Goal: Information Seeking & Learning: Learn about a topic

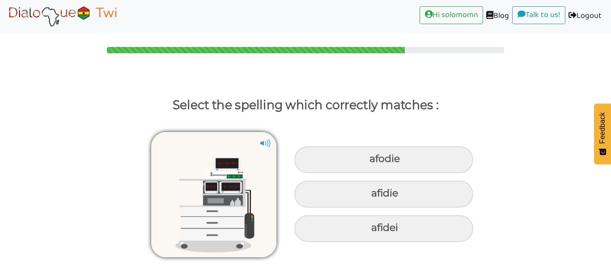
click at [267, 147] on img at bounding box center [265, 142] width 13 height 13
click at [265, 145] on img at bounding box center [265, 142] width 13 height 13
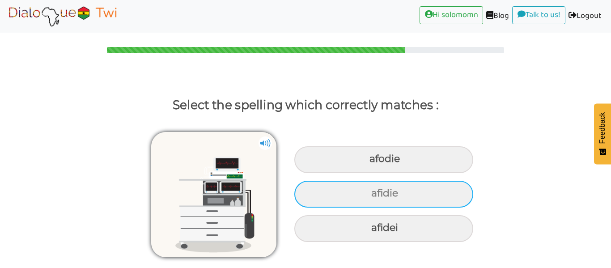
click at [407, 204] on div "afidie" at bounding box center [383, 194] width 179 height 27
click at [375, 196] on input "afidie" at bounding box center [373, 194] width 6 height 6
radio input "true"
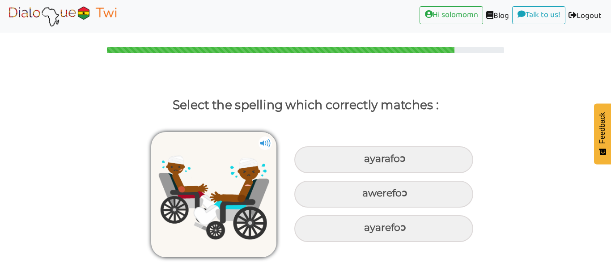
click at [260, 149] on img at bounding box center [265, 142] width 13 height 13
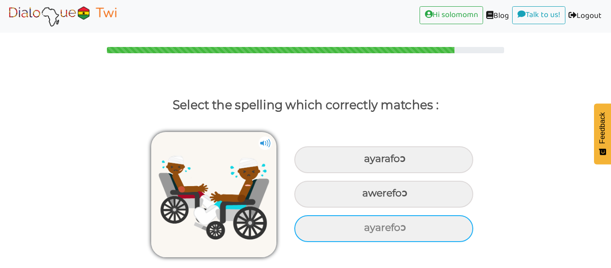
click at [367, 239] on div "ayarefoɔ" at bounding box center [383, 228] width 179 height 27
click at [367, 231] on input "ayarefoɔ" at bounding box center [365, 228] width 6 height 6
radio input "true"
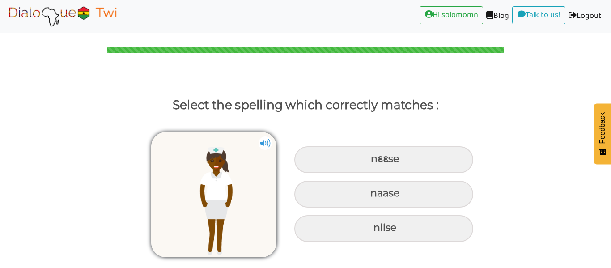
click at [264, 162] on img at bounding box center [213, 194] width 125 height 125
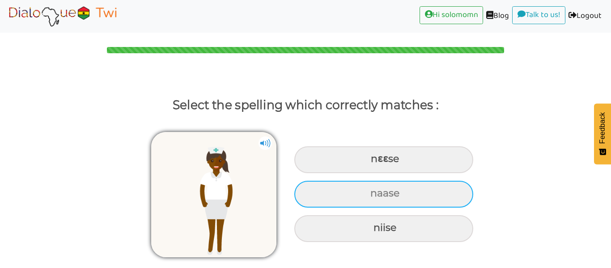
click at [380, 193] on div "naase" at bounding box center [383, 194] width 179 height 27
click at [375, 193] on input "naase" at bounding box center [372, 194] width 6 height 6
radio input "true"
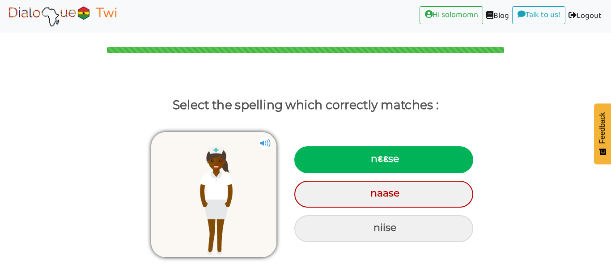
scroll to position [28, 0]
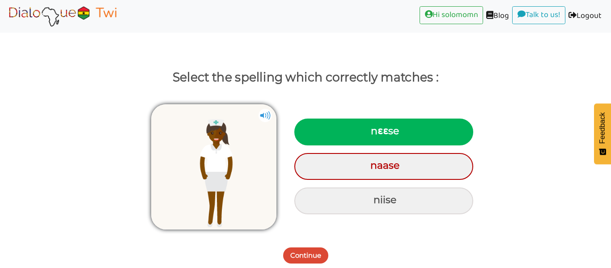
click at [319, 253] on button "Continue" at bounding box center [305, 255] width 45 height 16
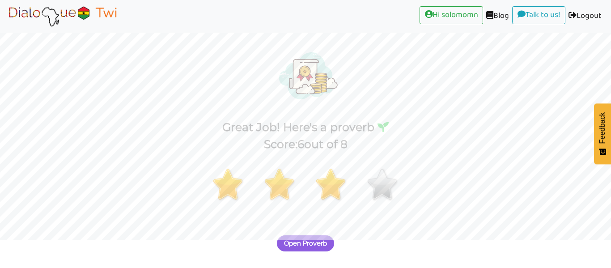
click at [316, 252] on div "Open Proverb" at bounding box center [305, 238] width 611 height 35
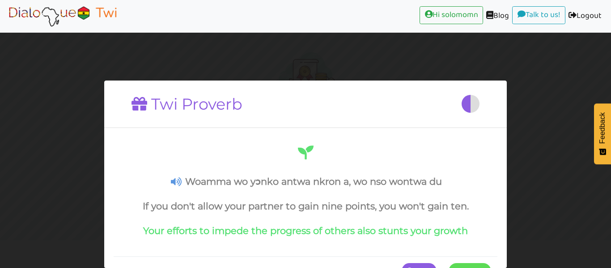
click at [491, 264] on span at bounding box center [491, 271] width 0 height 16
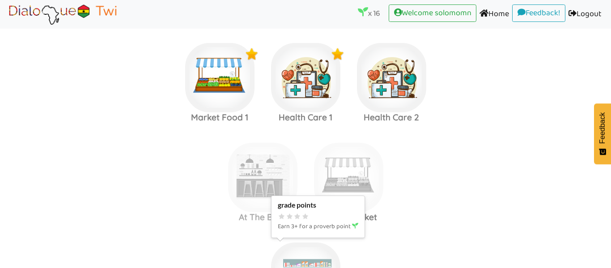
scroll to position [885, 0]
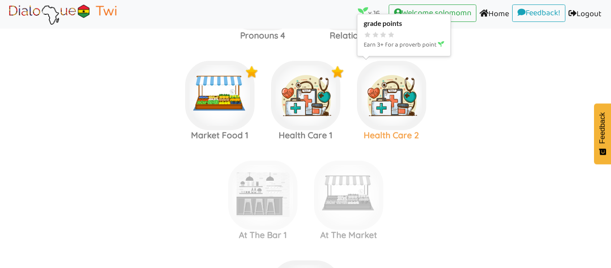
click at [410, 112] on img at bounding box center [391, 95] width 69 height 69
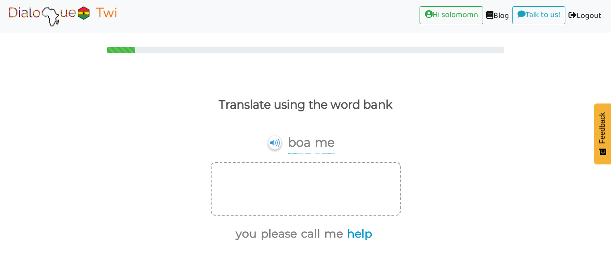
click at [362, 234] on button "help" at bounding box center [358, 234] width 28 height 17
click at [342, 235] on button "me" at bounding box center [347, 234] width 22 height 17
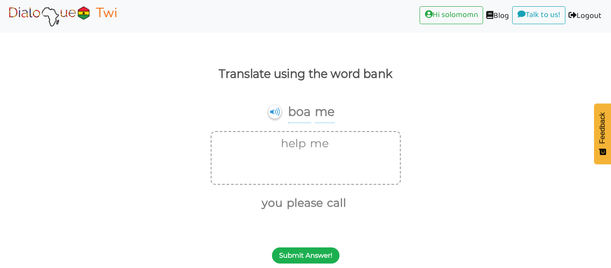
click at [330, 254] on button "Submit Answer!" at bounding box center [306, 255] width 68 height 16
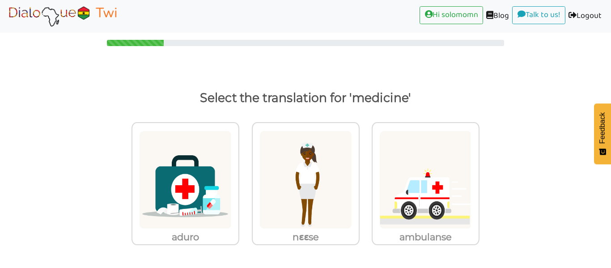
scroll to position [7, 0]
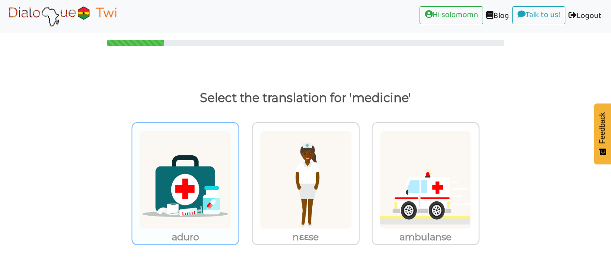
click at [170, 201] on img at bounding box center [185, 180] width 93 height 98
click at [239, 178] on input "aduro" at bounding box center [242, 174] width 7 height 7
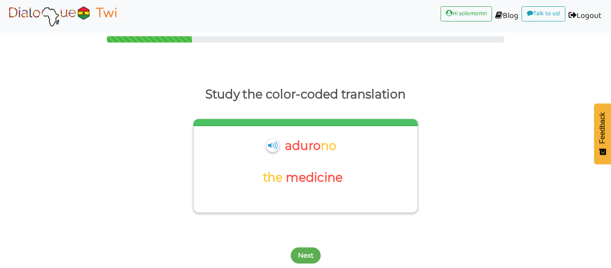
scroll to position [11, 0]
click at [309, 256] on button "Next" at bounding box center [306, 255] width 30 height 16
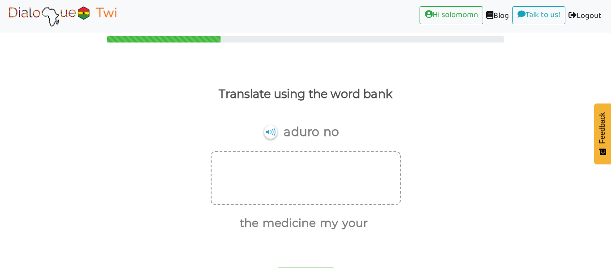
click at [258, 233] on div "Translate using the word bank aduro no the medicine my your Submit Answer!" at bounding box center [305, 176] width 611 height 223
click at [250, 223] on button "the" at bounding box center [248, 223] width 22 height 17
click at [272, 217] on button "medicine" at bounding box center [276, 223] width 56 height 17
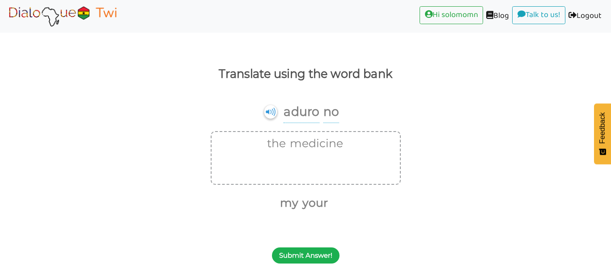
click at [293, 254] on button "Submit Answer!" at bounding box center [306, 255] width 68 height 16
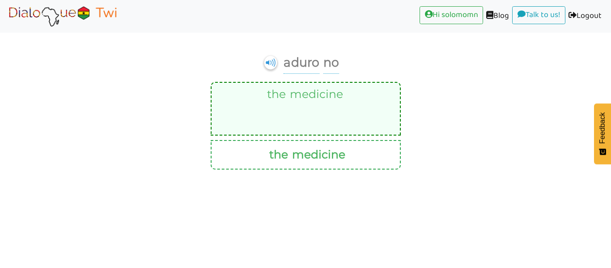
scroll to position [7, 0]
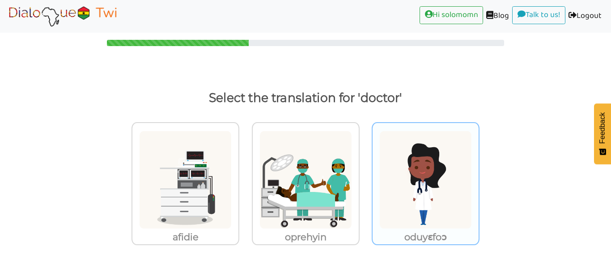
click at [454, 217] on img at bounding box center [425, 180] width 93 height 98
click at [479, 178] on input "oduyɛfoɔ" at bounding box center [482, 174] width 7 height 7
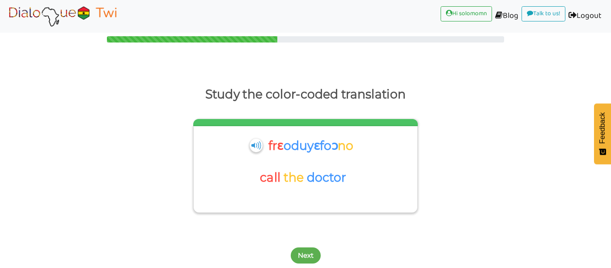
scroll to position [11, 0]
click at [307, 251] on button "Next" at bounding box center [306, 255] width 30 height 16
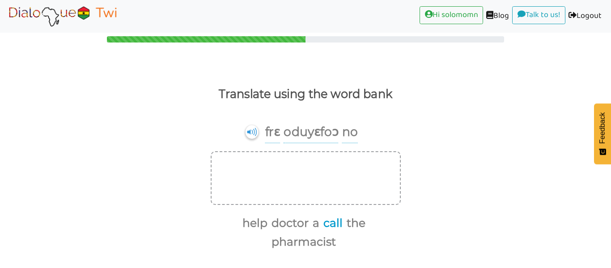
click at [325, 227] on button "call" at bounding box center [331, 223] width 22 height 17
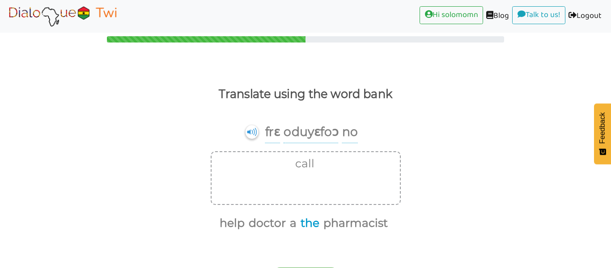
click at [303, 224] on button "the" at bounding box center [309, 223] width 22 height 17
click at [285, 224] on button "doctor" at bounding box center [277, 223] width 40 height 17
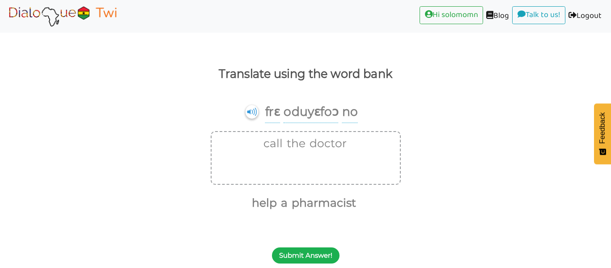
click at [304, 259] on button "Submit Answer!" at bounding box center [306, 255] width 68 height 16
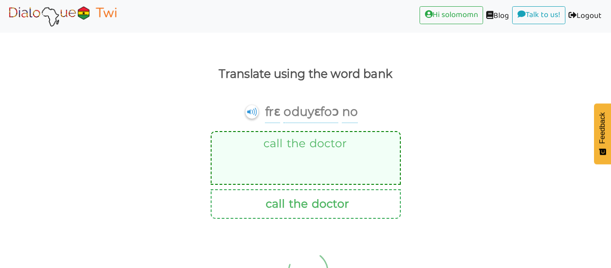
scroll to position [0, 0]
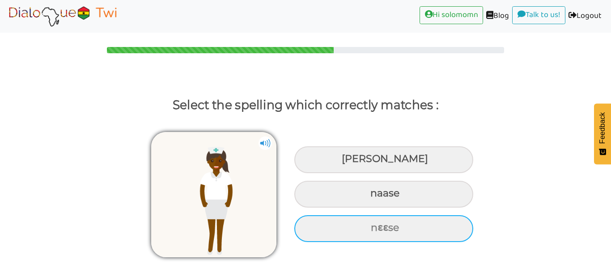
click at [405, 227] on div "nɛɛse" at bounding box center [383, 228] width 179 height 27
click at [375, 227] on input "nɛɛse" at bounding box center [372, 228] width 6 height 6
radio input "true"
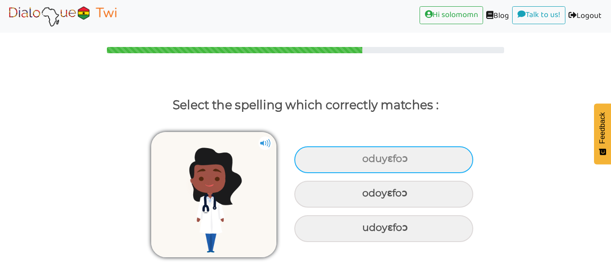
click at [412, 167] on div "oduyɛfoɔ" at bounding box center [383, 159] width 179 height 27
click at [367, 162] on input "oduyɛfoɔ" at bounding box center [364, 159] width 6 height 6
radio input "true"
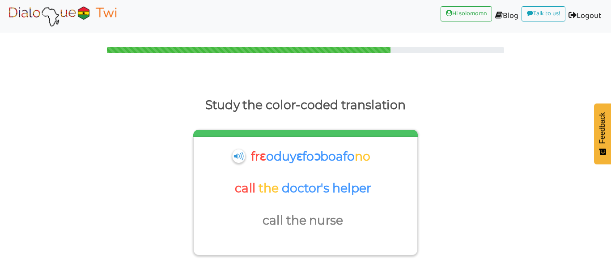
scroll to position [43, 0]
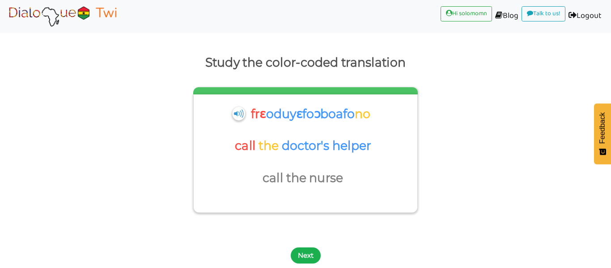
click at [300, 253] on button "Next" at bounding box center [306, 255] width 30 height 16
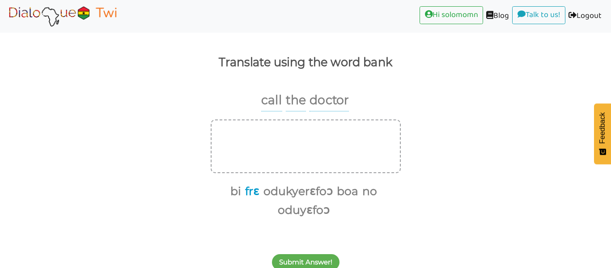
click at [256, 193] on button "frɛ" at bounding box center [250, 191] width 17 height 17
click at [359, 194] on button "no" at bounding box center [359, 191] width 18 height 17
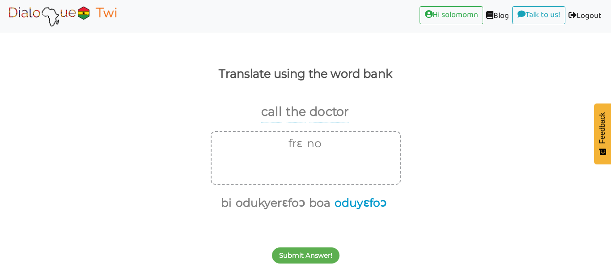
click at [353, 209] on button "oduyɛfoɔ" at bounding box center [359, 203] width 55 height 17
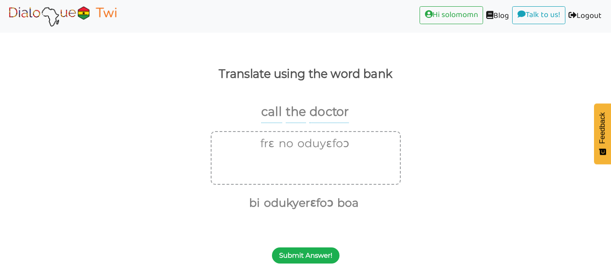
click at [312, 254] on button "Submit Answer!" at bounding box center [306, 255] width 68 height 16
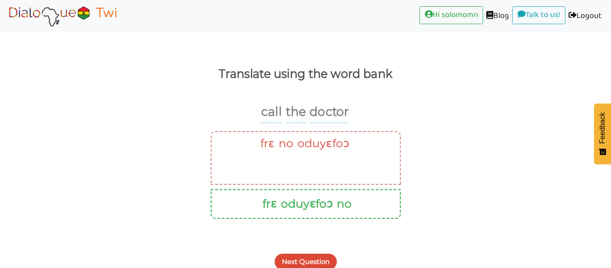
scroll to position [37, 0]
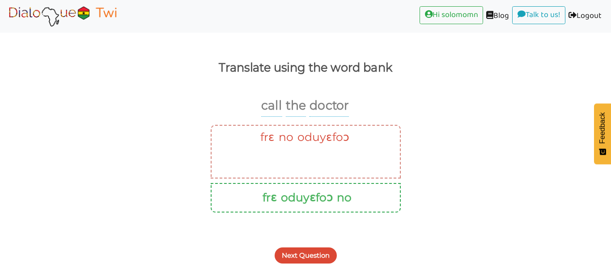
click at [315, 254] on button "Next Question" at bounding box center [306, 255] width 62 height 16
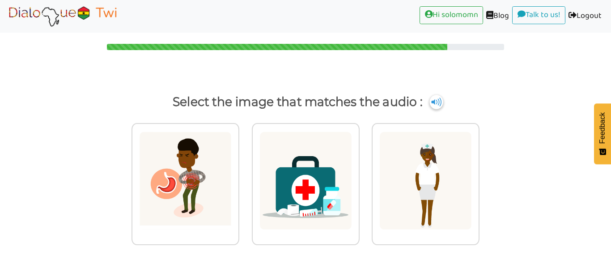
click at [435, 104] on img at bounding box center [436, 102] width 13 height 14
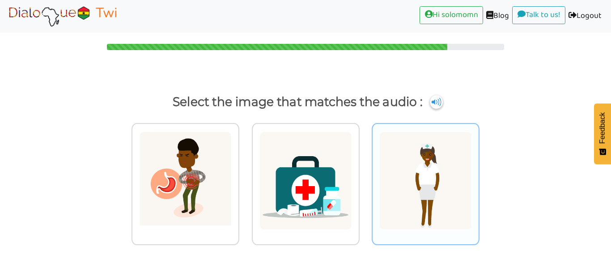
click at [430, 159] on img at bounding box center [425, 181] width 93 height 98
click at [479, 172] on input "radio" at bounding box center [482, 175] width 7 height 7
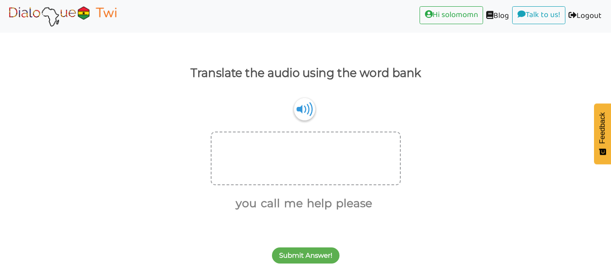
scroll to position [32, 0]
click at [306, 113] on img at bounding box center [304, 109] width 21 height 23
click at [314, 118] on div "boa me" at bounding box center [304, 113] width 21 height 27
click at [304, 110] on img at bounding box center [304, 109] width 21 height 23
click at [305, 121] on div "boa me" at bounding box center [304, 113] width 21 height 27
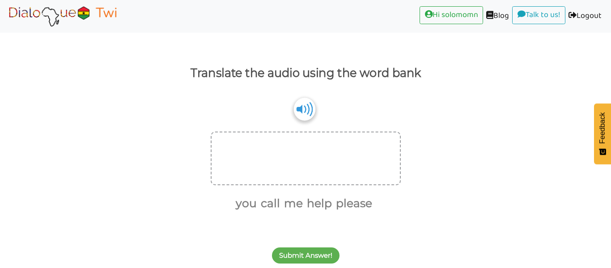
click at [304, 117] on img at bounding box center [304, 109] width 21 height 23
click at [322, 205] on button "help" at bounding box center [318, 203] width 28 height 17
click at [307, 206] on button "me" at bounding box center [306, 203] width 22 height 17
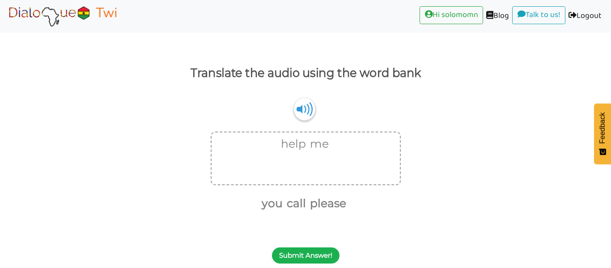
click at [305, 251] on button "Submit Answer!" at bounding box center [306, 255] width 68 height 16
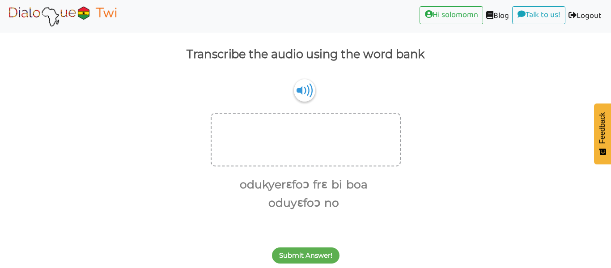
scroll to position [51, 0]
click at [305, 99] on img at bounding box center [304, 90] width 21 height 23
click at [321, 191] on button "frɛ" at bounding box center [318, 184] width 17 height 17
click at [303, 90] on img at bounding box center [304, 90] width 21 height 23
click at [364, 188] on button "oduyɛfoɔ" at bounding box center [359, 184] width 55 height 17
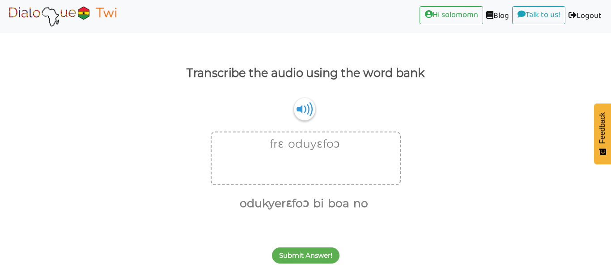
scroll to position [32, 0]
click at [356, 206] on button "no" at bounding box center [359, 203] width 18 height 17
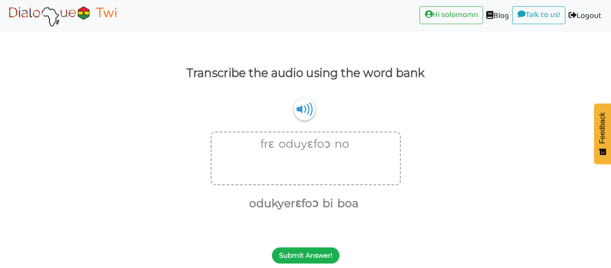
click at [311, 258] on button "Submit Answer!" at bounding box center [306, 255] width 68 height 16
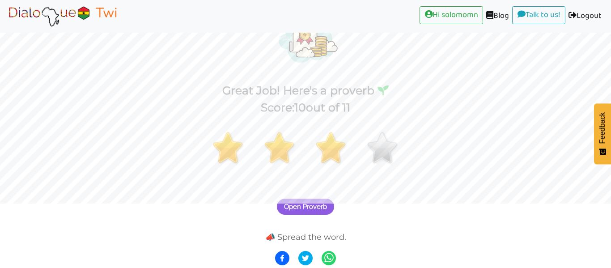
scroll to position [64, 0]
click at [324, 208] on span "Open Proverb" at bounding box center [305, 207] width 43 height 8
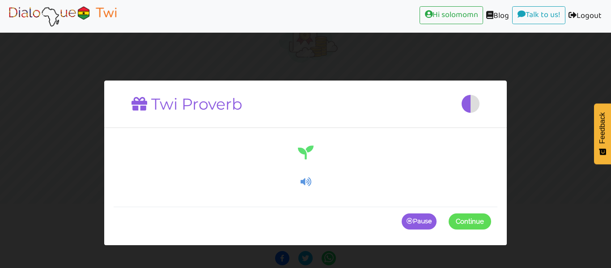
click at [491, 222] on span at bounding box center [491, 221] width 0 height 16
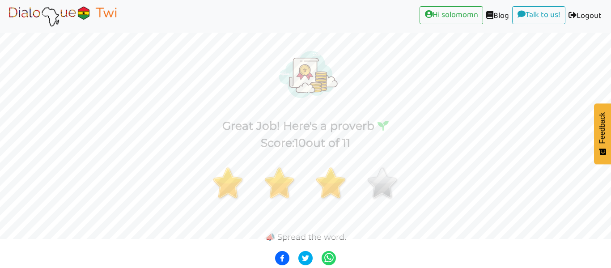
click at [299, 179] on div at bounding box center [305, 194] width 611 height 49
click at [267, 144] on div "Score: 10 out of 11" at bounding box center [305, 143] width 611 height 17
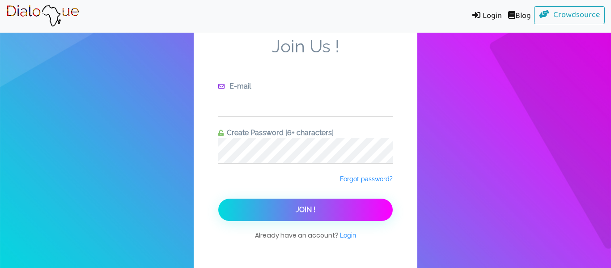
click at [354, 107] on input "text" at bounding box center [305, 104] width 175 height 25
type input "[EMAIL_ADDRESS][DOMAIN_NAME]"
click at [218, 199] on button "Join !" at bounding box center [305, 210] width 175 height 22
click at [488, 19] on link "Login" at bounding box center [485, 16] width 39 height 20
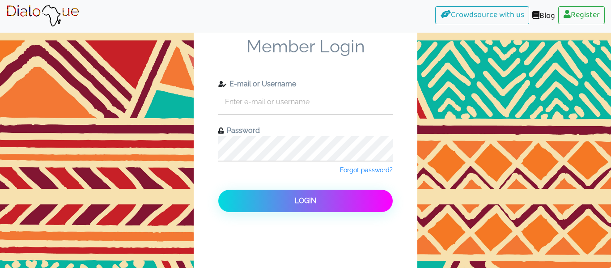
click at [304, 114] on div "E-mail or Username" at bounding box center [305, 97] width 175 height 36
click at [299, 108] on input "text" at bounding box center [305, 101] width 175 height 25
type input "[EMAIL_ADDRESS][DOMAIN_NAME]"
click at [218, 190] on button "Login" at bounding box center [305, 201] width 175 height 22
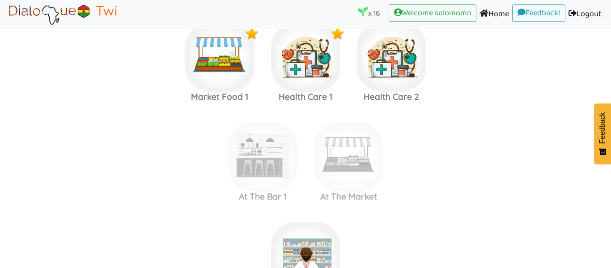
scroll to position [926, 0]
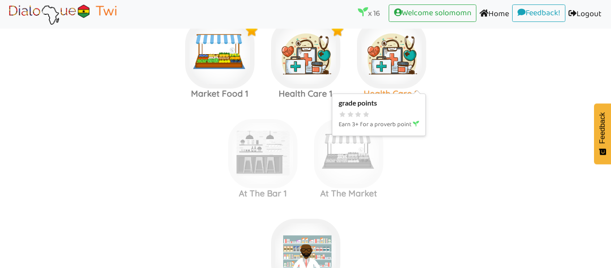
click at [400, 57] on img at bounding box center [391, 53] width 69 height 69
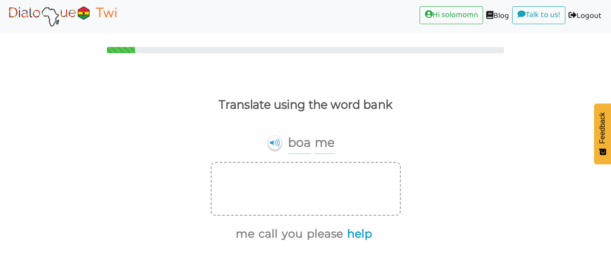
click at [356, 227] on button "help" at bounding box center [358, 234] width 28 height 17
click at [256, 237] on button "me" at bounding box center [258, 234] width 22 height 17
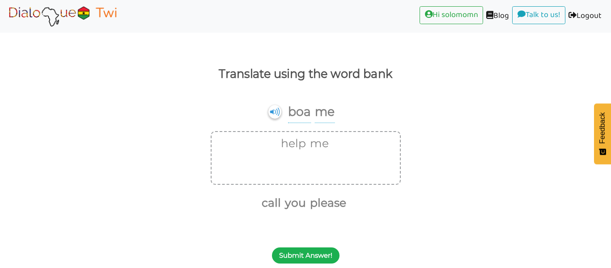
click at [301, 247] on button "Submit Answer!" at bounding box center [306, 255] width 68 height 16
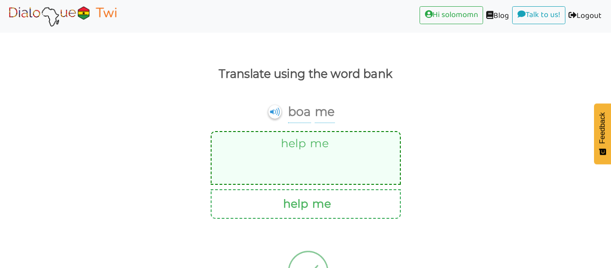
click at [306, 251] on img at bounding box center [308, 272] width 84 height 89
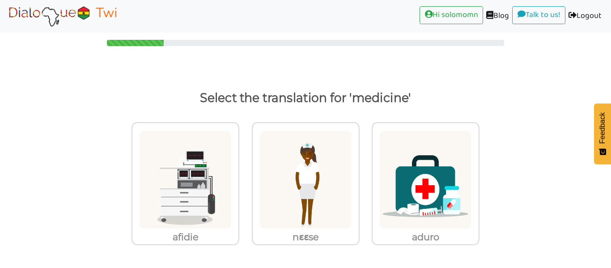
scroll to position [7, 0]
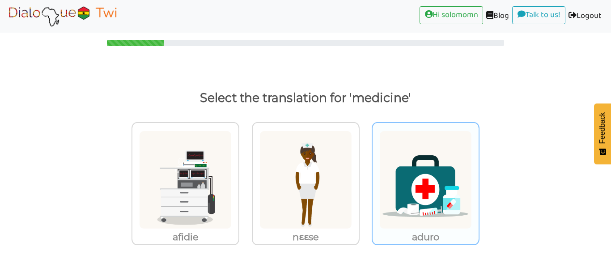
click at [434, 183] on img at bounding box center [425, 180] width 93 height 98
click at [479, 178] on input "aduro" at bounding box center [482, 174] width 7 height 7
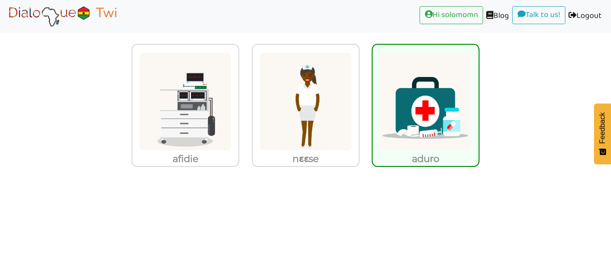
scroll to position [11, 0]
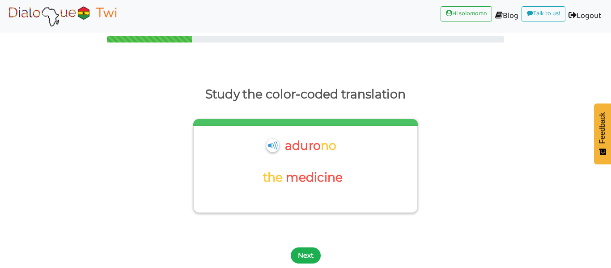
click at [310, 257] on button "Next" at bounding box center [306, 255] width 30 height 16
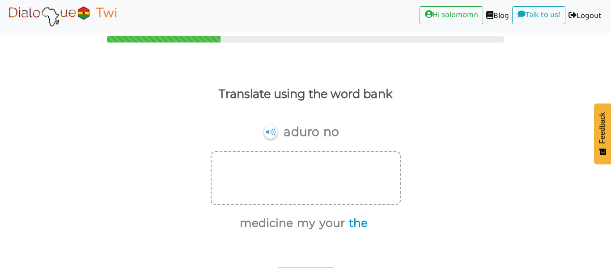
click at [353, 226] on button "the" at bounding box center [357, 223] width 22 height 17
click at [289, 226] on button "medicine" at bounding box center [276, 223] width 56 height 17
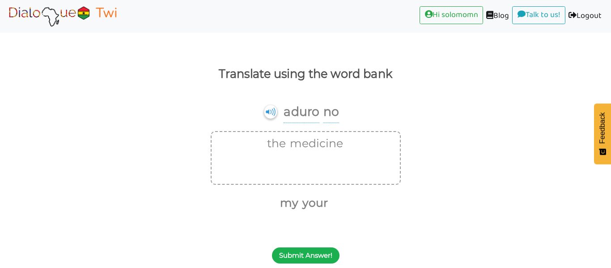
click at [301, 253] on button "Submit Answer!" at bounding box center [306, 255] width 68 height 16
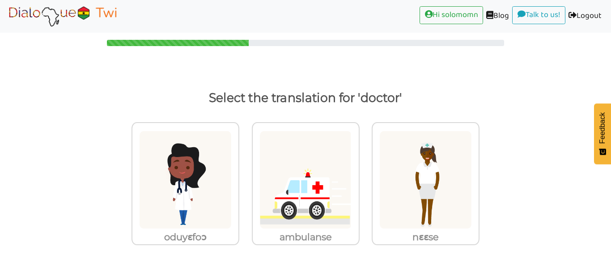
scroll to position [7, 0]
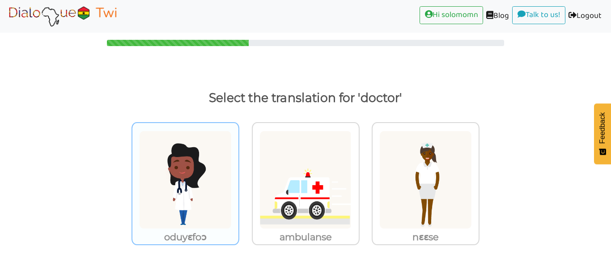
click at [163, 190] on img at bounding box center [185, 180] width 93 height 98
click at [239, 178] on input "oduyɛfoɔ" at bounding box center [242, 174] width 7 height 7
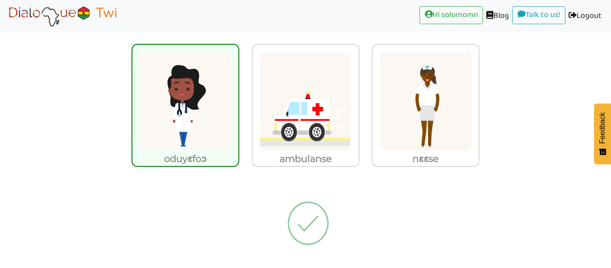
scroll to position [11, 0]
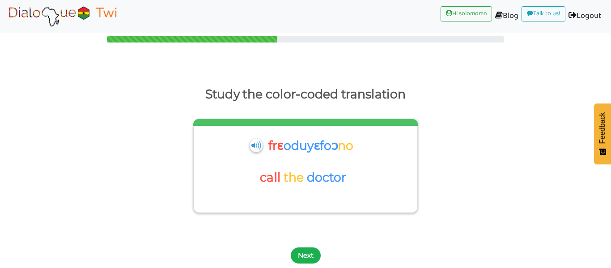
click at [312, 252] on button "Next" at bounding box center [306, 255] width 30 height 16
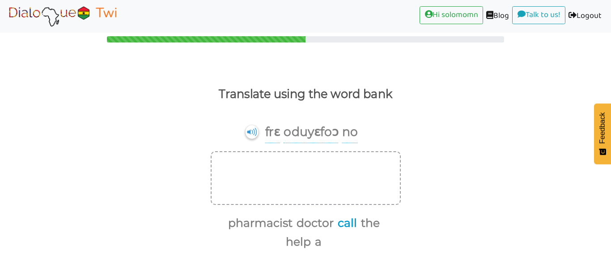
click at [335, 226] on button "call" at bounding box center [346, 223] width 22 height 17
click at [328, 226] on button "the" at bounding box center [337, 223] width 22 height 17
click at [327, 226] on button "doctor" at bounding box center [317, 223] width 40 height 17
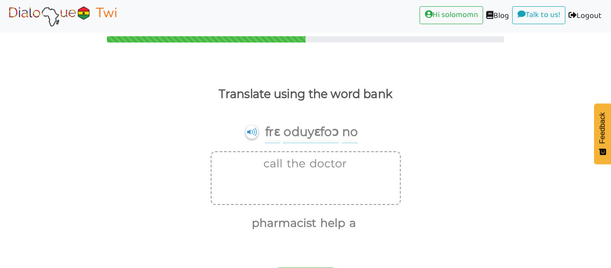
scroll to position [31, 0]
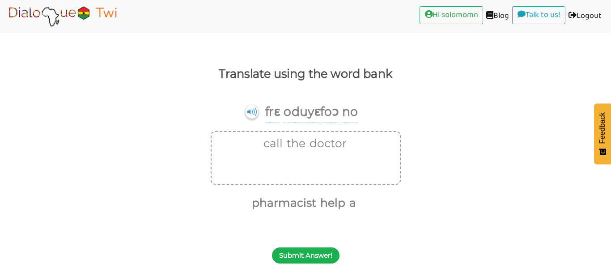
click at [315, 250] on button "Submit Answer!" at bounding box center [306, 255] width 68 height 16
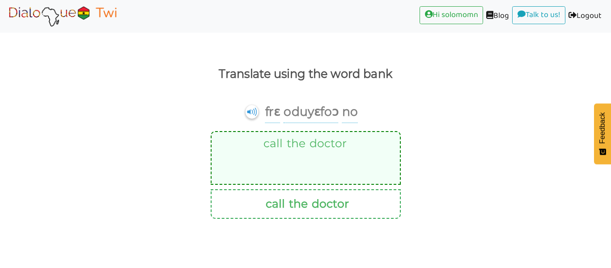
scroll to position [0, 0]
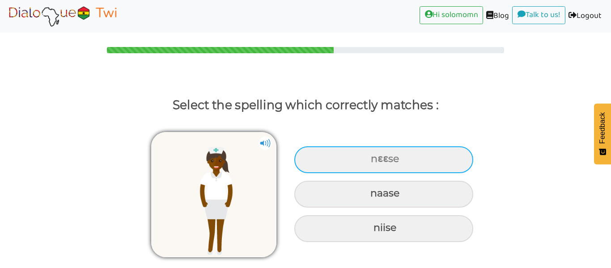
click at [441, 169] on div "nɛɛse" at bounding box center [383, 159] width 179 height 27
click at [375, 162] on input "nɛɛse" at bounding box center [372, 159] width 6 height 6
radio input "true"
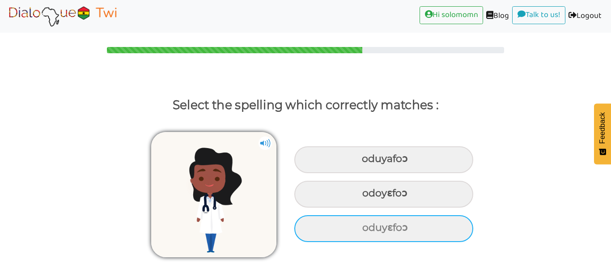
click at [375, 220] on div "oduyɛfoɔ" at bounding box center [383, 228] width 179 height 27
click at [367, 225] on input "oduyɛfoɔ" at bounding box center [364, 228] width 6 height 6
radio input "true"
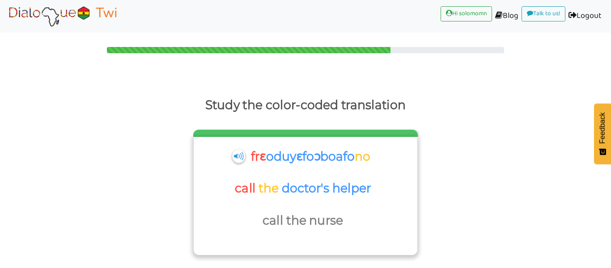
scroll to position [43, 0]
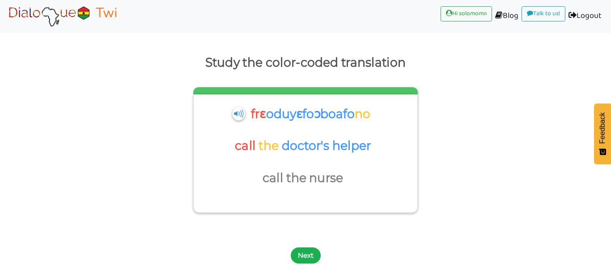
click at [306, 255] on button "Next" at bounding box center [306, 255] width 30 height 16
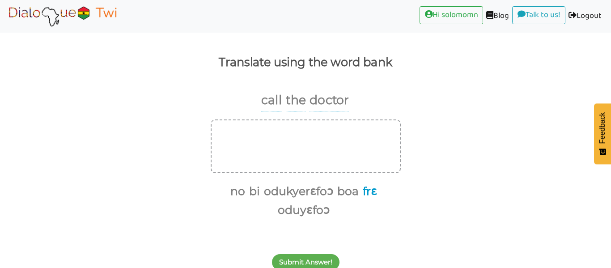
click at [371, 193] on button "frɛ" at bounding box center [368, 191] width 17 height 17
click at [319, 217] on button "oduyɛfoɔ" at bounding box center [302, 210] width 55 height 17
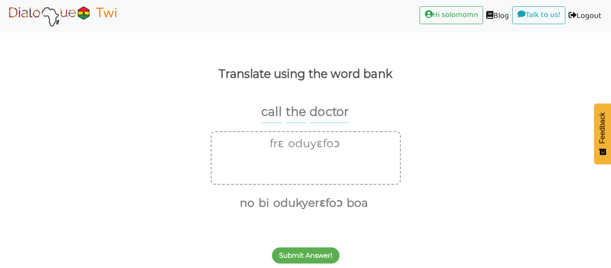
scroll to position [31, 0]
click at [249, 200] on button "no" at bounding box center [246, 203] width 18 height 17
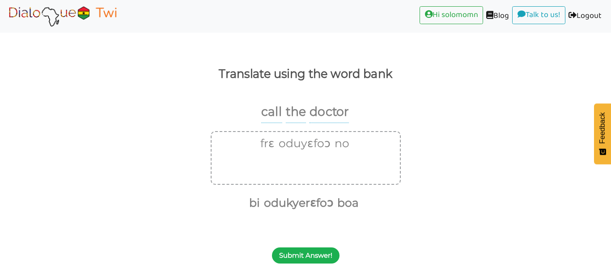
click at [288, 261] on button "Submit Answer!" at bounding box center [306, 255] width 68 height 16
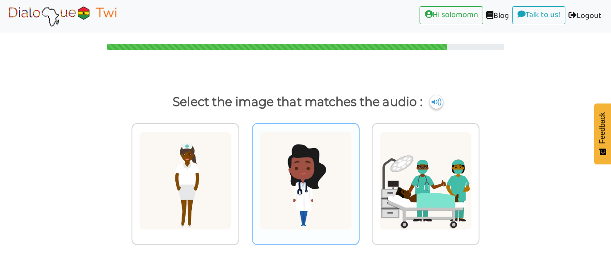
scroll to position [3, 0]
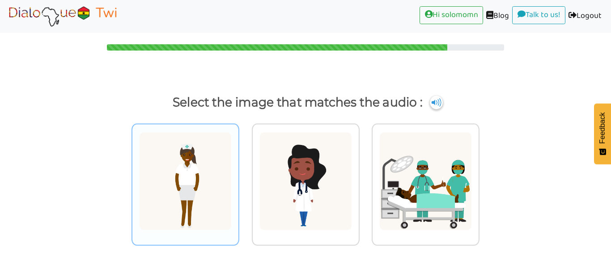
click at [188, 170] on img at bounding box center [185, 181] width 93 height 98
click at [239, 172] on input "radio" at bounding box center [242, 175] width 7 height 7
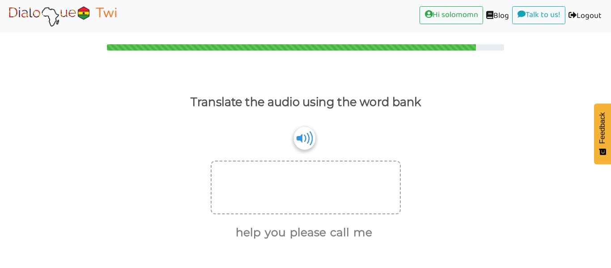
click at [308, 142] on img at bounding box center [304, 138] width 21 height 23
click at [248, 237] on button "help" at bounding box center [247, 232] width 28 height 17
click at [343, 234] on button "me" at bounding box center [347, 232] width 22 height 17
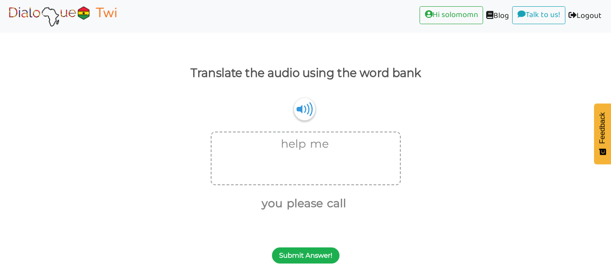
click at [304, 261] on button "Submit Answer!" at bounding box center [306, 255] width 68 height 16
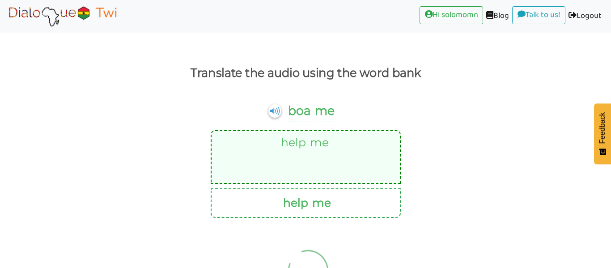
click at [544, 201] on div "help me help me" at bounding box center [305, 174] width 611 height 88
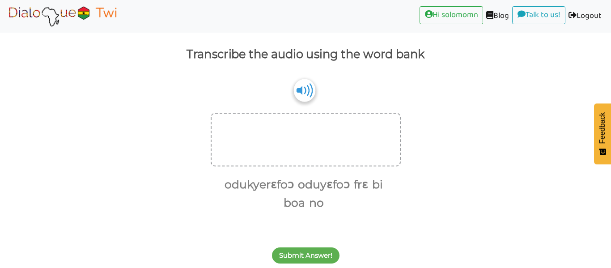
click at [314, 95] on img at bounding box center [304, 90] width 21 height 23
click at [364, 181] on button "frɛ" at bounding box center [359, 184] width 17 height 17
click at [323, 192] on button "oduyɛfoɔ" at bounding box center [318, 184] width 55 height 17
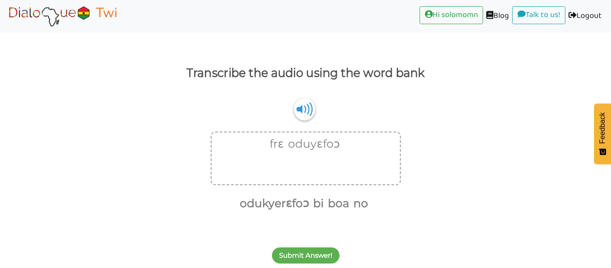
scroll to position [32, 0]
click at [361, 205] on button "no" at bounding box center [359, 203] width 18 height 17
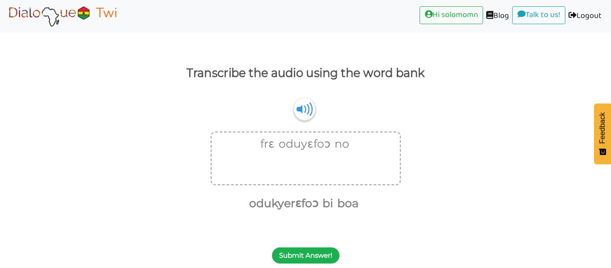
click at [308, 252] on button "Submit Answer!" at bounding box center [306, 255] width 68 height 16
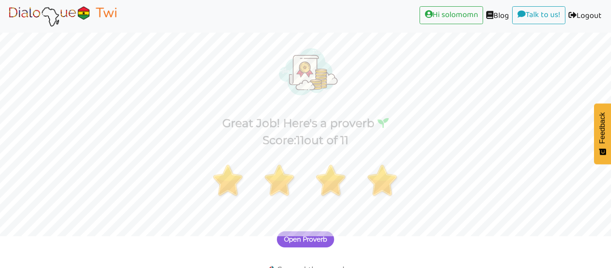
scroll to position [64, 0]
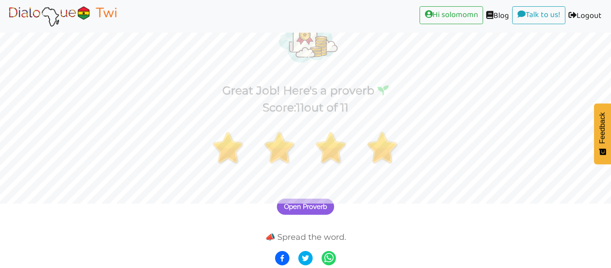
click at [307, 209] on span "Open Proverb" at bounding box center [305, 207] width 43 height 8
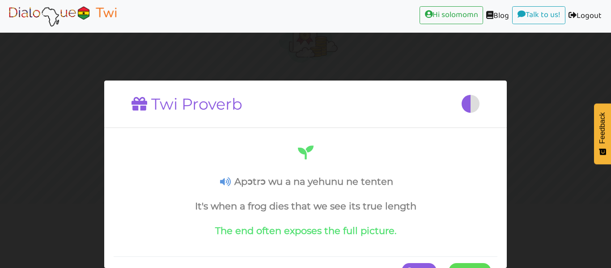
click at [491, 266] on span at bounding box center [491, 271] width 0 height 16
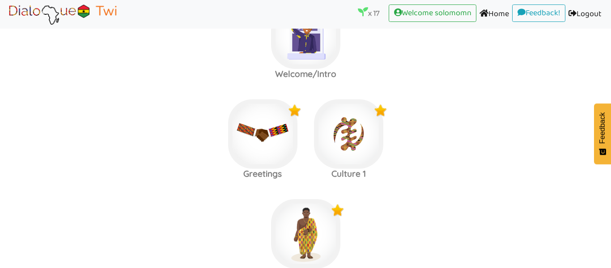
scroll to position [905, 0]
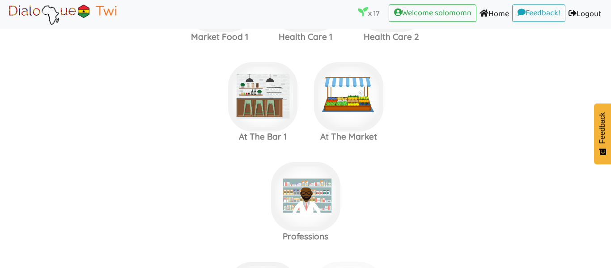
scroll to position [981, 0]
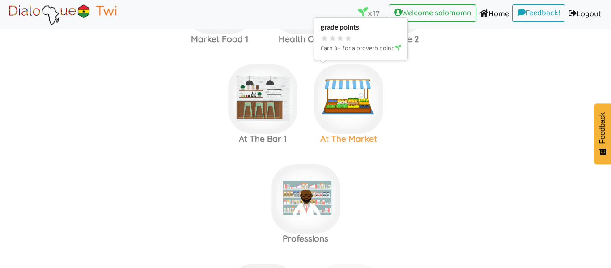
click at [350, 124] on img at bounding box center [348, 98] width 69 height 69
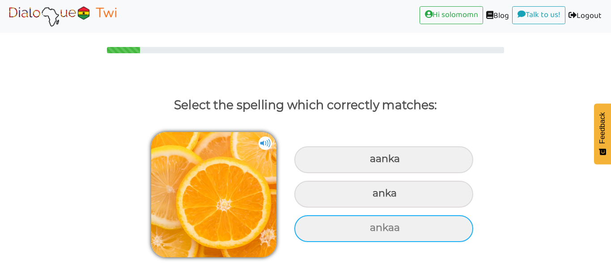
click at [359, 227] on div "ankaa" at bounding box center [383, 228] width 179 height 27
click at [368, 227] on input "ankaa" at bounding box center [371, 228] width 6 height 6
radio input "true"
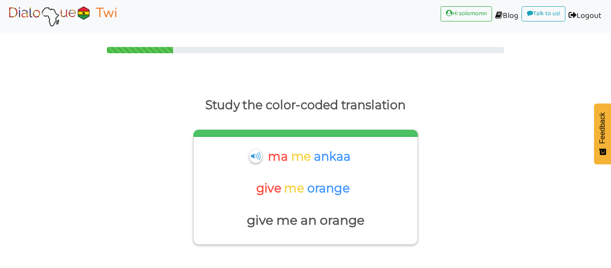
scroll to position [38, 0]
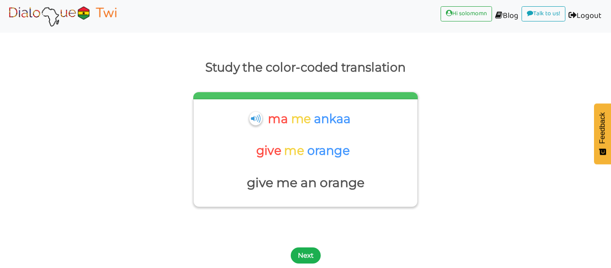
click at [305, 253] on button "Next" at bounding box center [306, 255] width 30 height 16
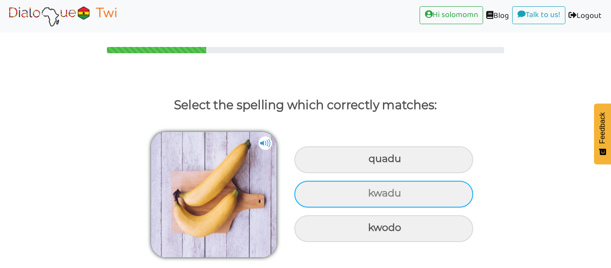
click at [349, 204] on div "kwadu" at bounding box center [383, 194] width 179 height 27
click at [367, 196] on input "kwadu" at bounding box center [370, 194] width 6 height 6
radio input "true"
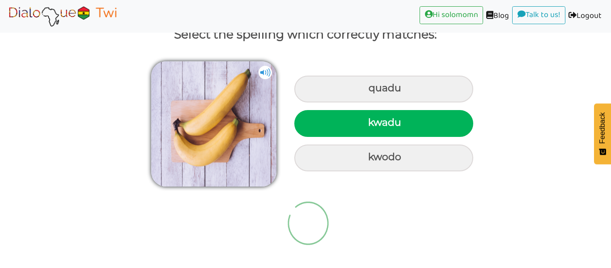
scroll to position [38, 0]
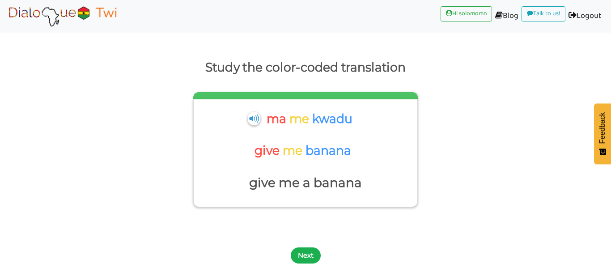
click at [299, 254] on button "Next" at bounding box center [306, 255] width 30 height 16
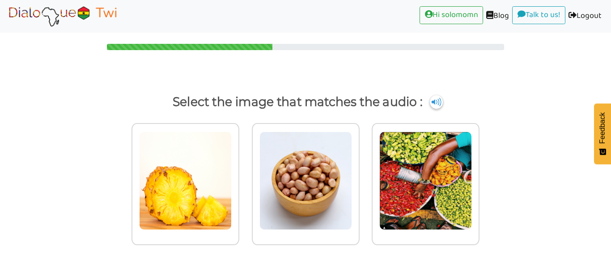
scroll to position [3, 0]
click at [440, 102] on img at bounding box center [436, 102] width 13 height 14
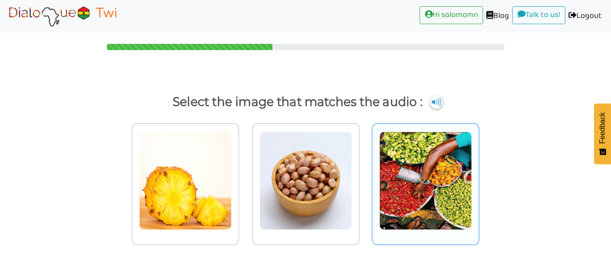
click at [418, 233] on div at bounding box center [426, 184] width 108 height 122
click at [479, 179] on input "radio" at bounding box center [482, 175] width 7 height 7
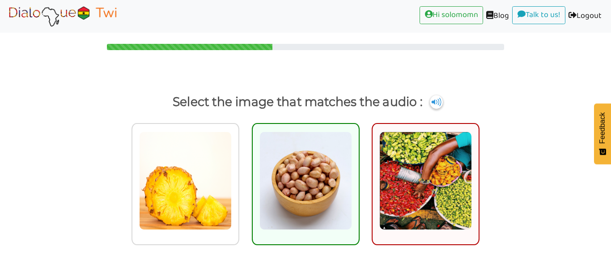
scroll to position [38, 0]
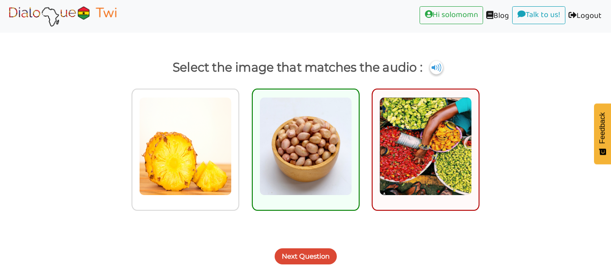
click at [323, 260] on button "Next Question" at bounding box center [306, 256] width 62 height 16
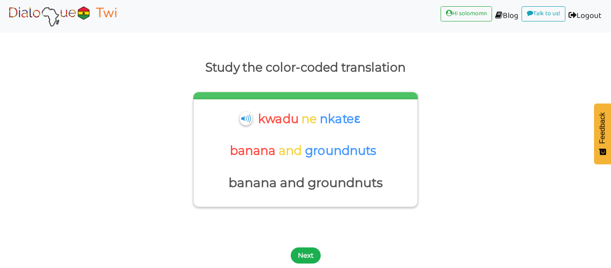
click at [313, 251] on button "Next" at bounding box center [306, 255] width 30 height 16
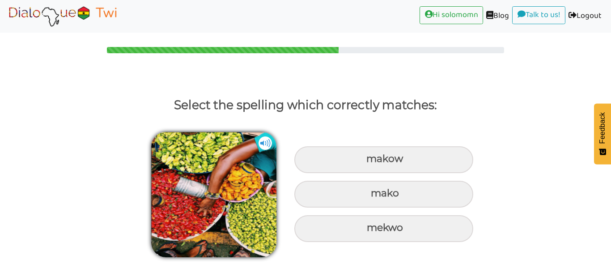
click at [257, 175] on img at bounding box center [213, 194] width 125 height 125
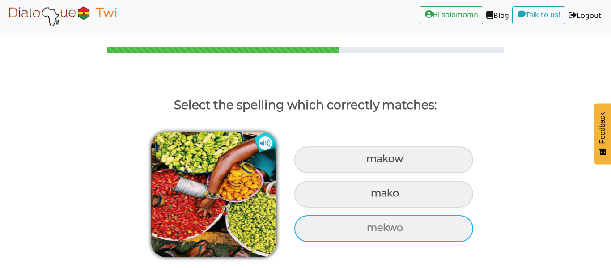
click at [418, 225] on div "mekwo" at bounding box center [383, 228] width 179 height 27
click at [371, 225] on input "mekwo" at bounding box center [368, 228] width 6 height 6
radio input "true"
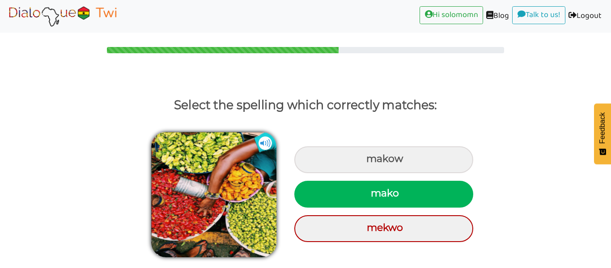
scroll to position [28, 0]
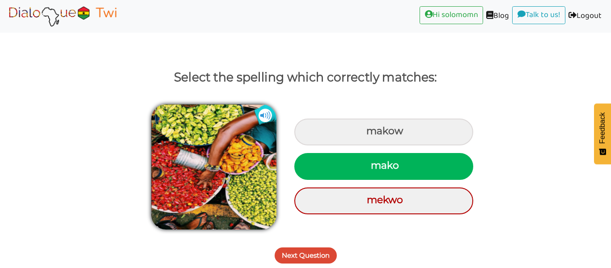
click at [298, 262] on button "Next Question" at bounding box center [306, 255] width 62 height 16
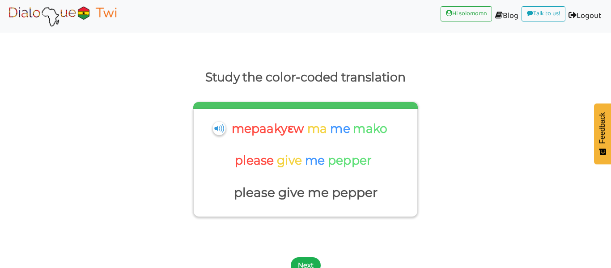
click at [299, 259] on button "Next" at bounding box center [306, 265] width 30 height 16
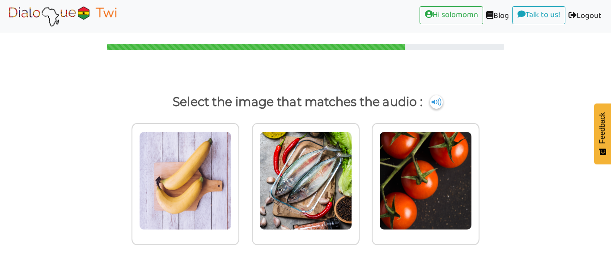
click at [430, 108] on p "Select the image that matches the audio :" at bounding box center [305, 101] width 581 height 21
click at [435, 108] on img at bounding box center [436, 102] width 13 height 14
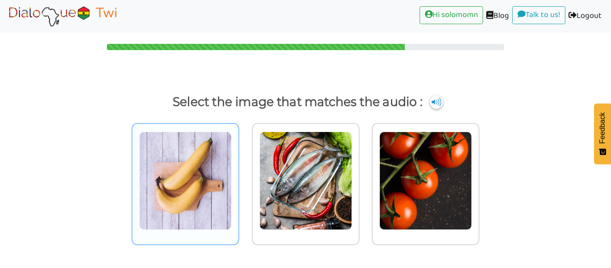
click at [205, 214] on img at bounding box center [185, 181] width 93 height 98
click at [239, 179] on input "radio" at bounding box center [242, 175] width 7 height 7
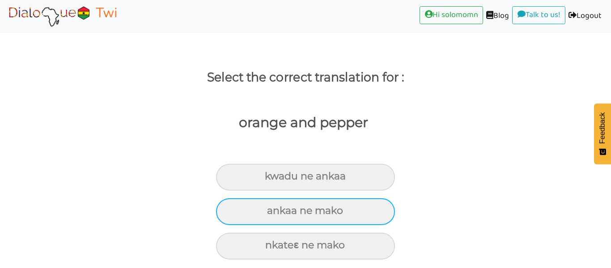
click at [340, 222] on div "ankaa ne mako" at bounding box center [305, 211] width 179 height 27
click at [274, 214] on input "ankaa ne mako" at bounding box center [271, 211] width 6 height 6
radio input "true"
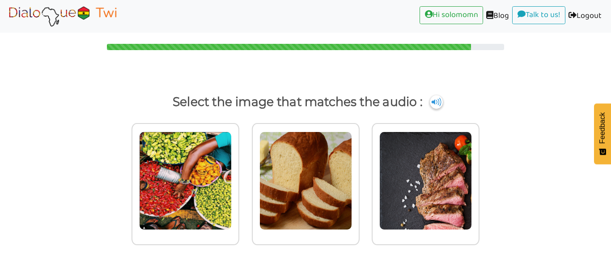
scroll to position [3, 0]
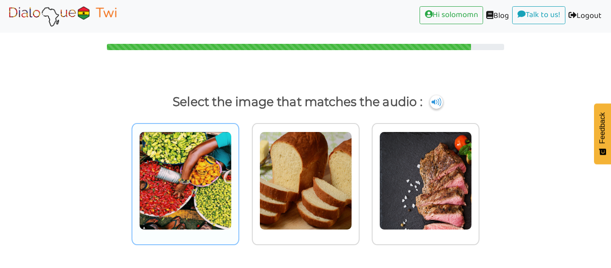
click at [152, 205] on img at bounding box center [185, 181] width 93 height 98
click at [239, 179] on input "radio" at bounding box center [242, 175] width 7 height 7
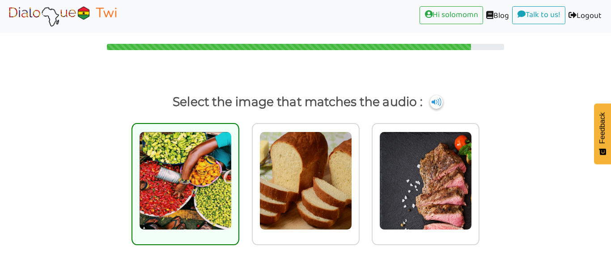
scroll to position [28, 0]
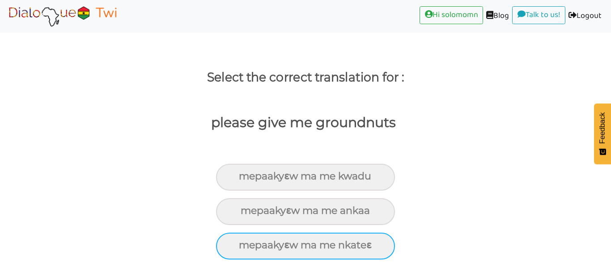
click at [304, 247] on div "mepaakyɛw ma me nkateɛ" at bounding box center [305, 246] width 179 height 27
click at [246, 247] on input "mepaakyɛw ma me nkateɛ" at bounding box center [243, 246] width 6 height 6
radio input "true"
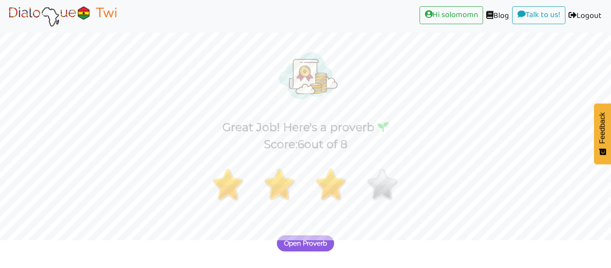
click at [304, 247] on span "Open Proverb" at bounding box center [305, 243] width 43 height 8
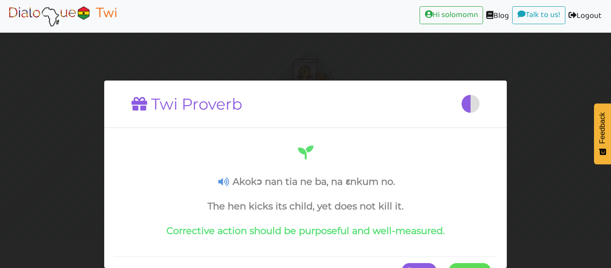
click at [453, 265] on button "Continue" at bounding box center [470, 271] width 43 height 16
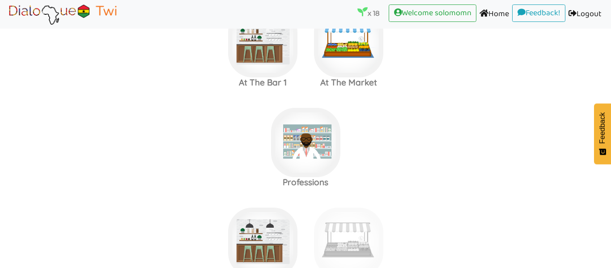
scroll to position [1037, 0]
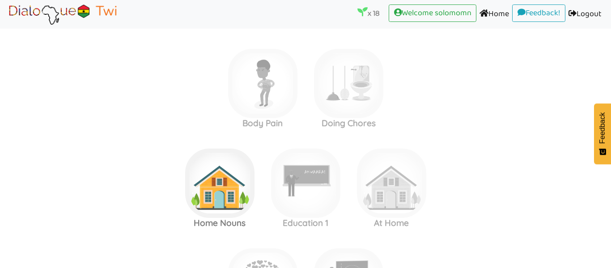
scroll to position [1596, 0]
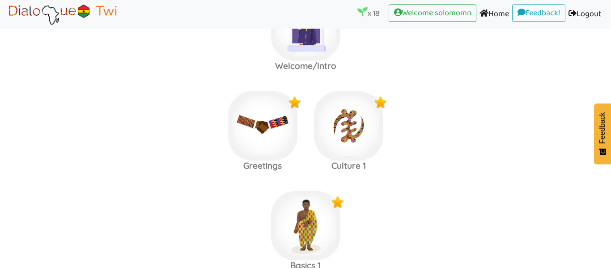
scroll to position [57, 0]
click at [6, 26] on area at bounding box center [6, 26] width 0 height 0
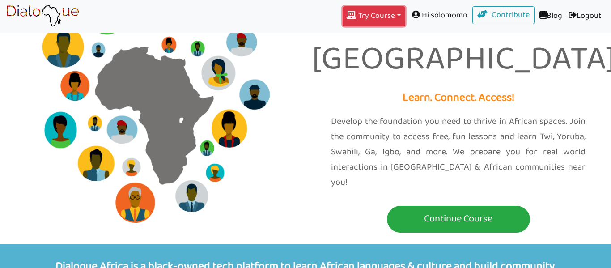
click at [361, 20] on button "Try Course Toggle Dropdown" at bounding box center [374, 16] width 63 height 20
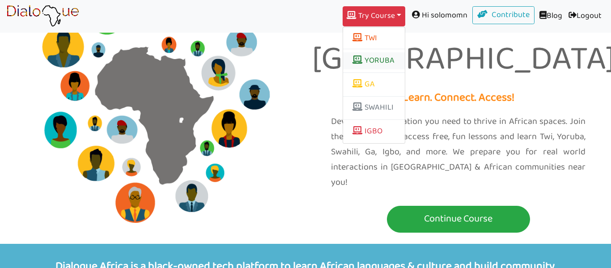
click at [357, 63] on link "YORUBA" at bounding box center [374, 60] width 62 height 17
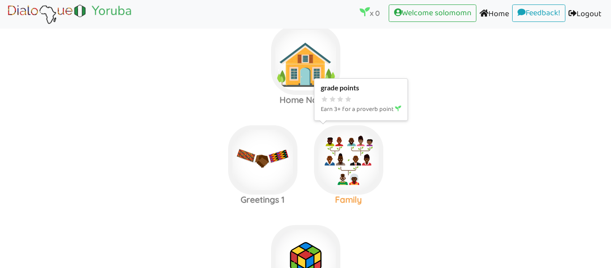
scroll to position [13, 0]
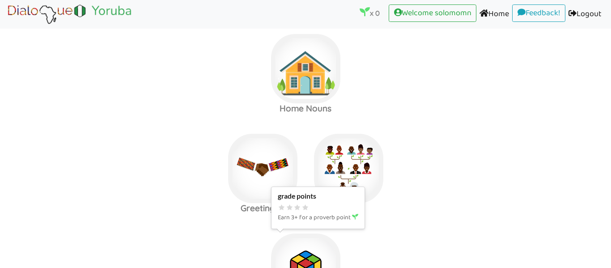
click at [307, 245] on img at bounding box center [305, 268] width 69 height 69
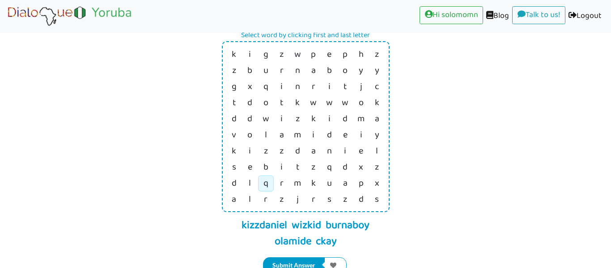
scroll to position [81, 0]
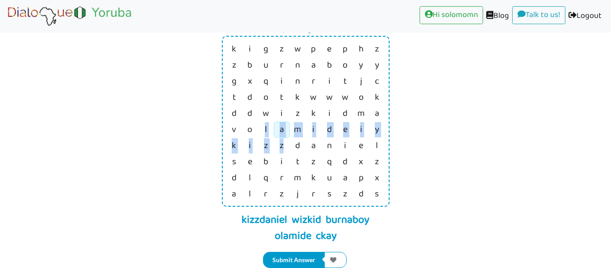
drag, startPoint x: 257, startPoint y: 134, endPoint x: 283, endPoint y: 136, distance: 25.6
click at [283, 136] on tr "v o l a m i d e i y" at bounding box center [305, 130] width 159 height 16
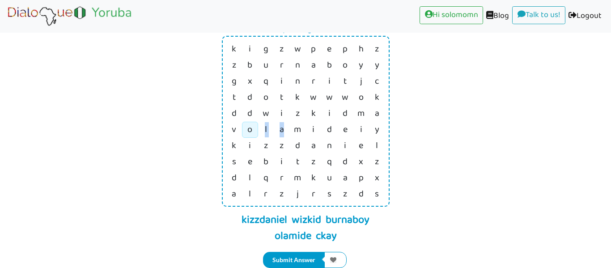
click at [257, 134] on td "o" at bounding box center [250, 130] width 16 height 16
click at [347, 133] on link "e" at bounding box center [345, 129] width 4 height 15
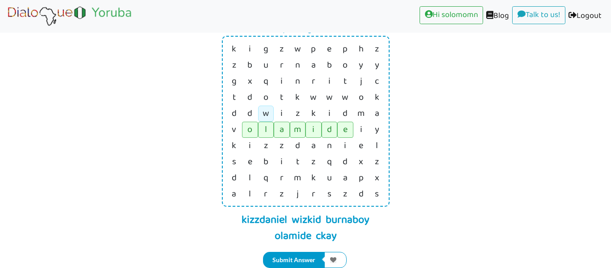
click at [267, 119] on link "w" at bounding box center [266, 113] width 7 height 15
click at [349, 117] on td "d" at bounding box center [345, 114] width 16 height 16
click at [234, 144] on link "k" at bounding box center [234, 145] width 4 height 15
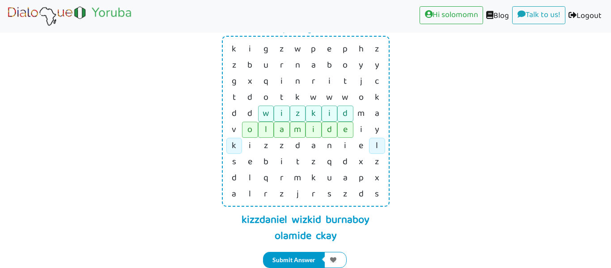
click at [373, 152] on td "l" at bounding box center [377, 146] width 16 height 16
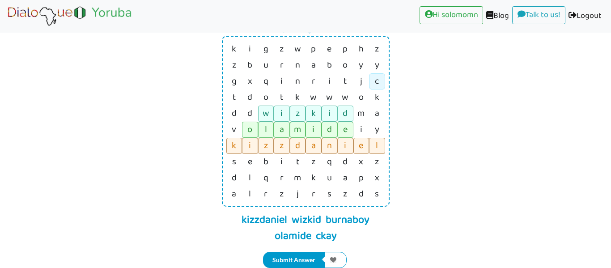
click at [381, 79] on td "c" at bounding box center [377, 81] width 16 height 16
click at [379, 133] on td "y" at bounding box center [377, 130] width 16 height 16
click at [253, 64] on td "b" at bounding box center [250, 65] width 16 height 16
click at [376, 71] on link "y" at bounding box center [377, 65] width 4 height 15
click at [251, 67] on link "b" at bounding box center [249, 65] width 5 height 15
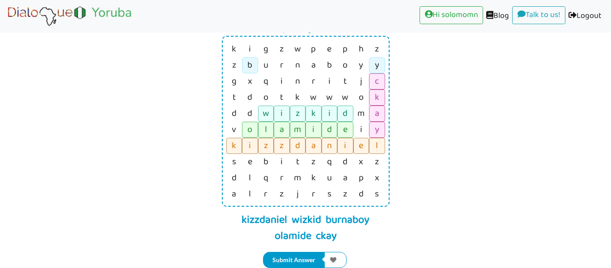
click at [372, 66] on td "y" at bounding box center [377, 65] width 16 height 16
click at [373, 70] on td "y" at bounding box center [377, 65] width 16 height 16
click at [244, 67] on td "b" at bounding box center [250, 65] width 16 height 16
click at [371, 67] on td "y" at bounding box center [377, 65] width 16 height 16
click at [249, 68] on link "b" at bounding box center [249, 65] width 5 height 15
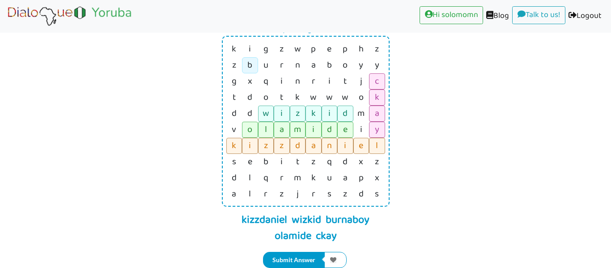
click at [249, 68] on link "b" at bounding box center [249, 65] width 5 height 15
click at [371, 65] on td "y" at bounding box center [377, 65] width 16 height 16
click at [254, 62] on td "b" at bounding box center [250, 65] width 16 height 16
click at [384, 65] on td "y" at bounding box center [377, 65] width 16 height 16
click at [377, 189] on link "s" at bounding box center [377, 194] width 4 height 15
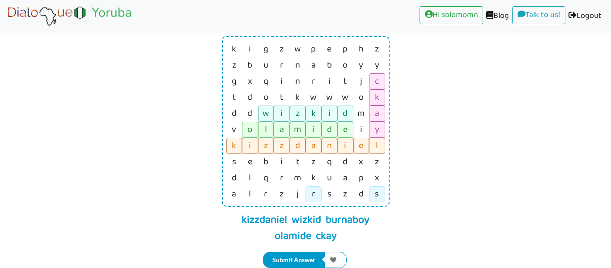
click at [314, 194] on link "r" at bounding box center [314, 194] width 4 height 15
click at [330, 200] on link "s" at bounding box center [330, 194] width 4 height 15
click at [403, 221] on div "Games & Activities Word Search • Afrobeats Artists Select word by clicking firs…" at bounding box center [305, 114] width 611 height 246
click at [302, 256] on button "Submit Answer" at bounding box center [294, 260] width 62 height 16
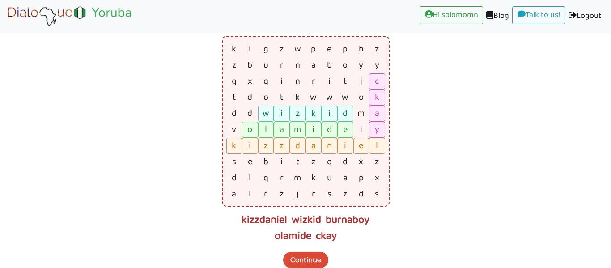
click at [310, 261] on button "Continue" at bounding box center [305, 260] width 45 height 16
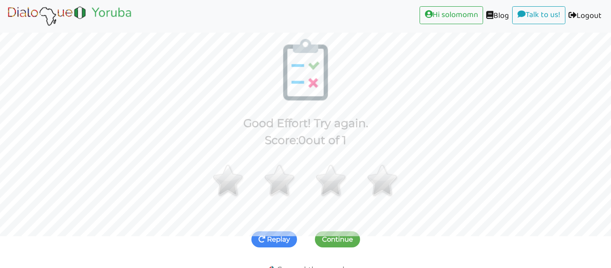
scroll to position [33, 0]
click at [353, 234] on button "Continue" at bounding box center [337, 238] width 45 height 16
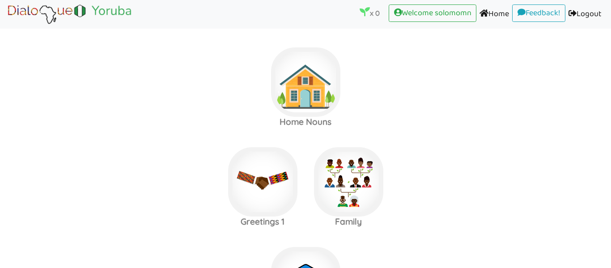
scroll to position [207, 0]
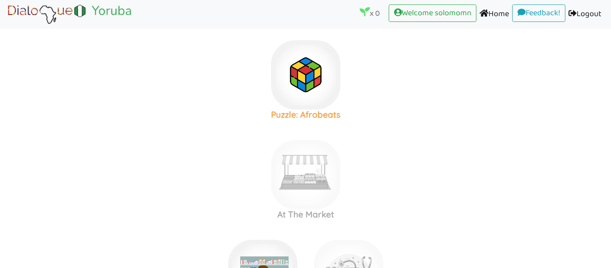
click at [304, 110] on h3 "Puzzle: Afrobeats" at bounding box center [306, 115] width 86 height 10
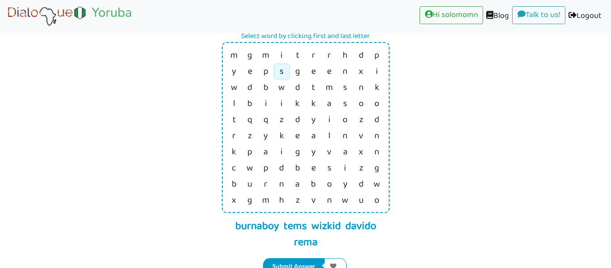
scroll to position [72, 0]
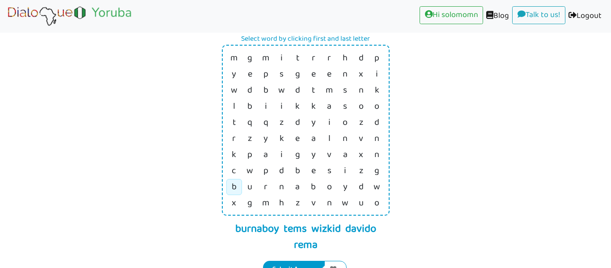
click at [237, 190] on td "b" at bounding box center [234, 187] width 16 height 16
click at [339, 188] on td "y" at bounding box center [345, 187] width 16 height 16
